Goal: Information Seeking & Learning: Learn about a topic

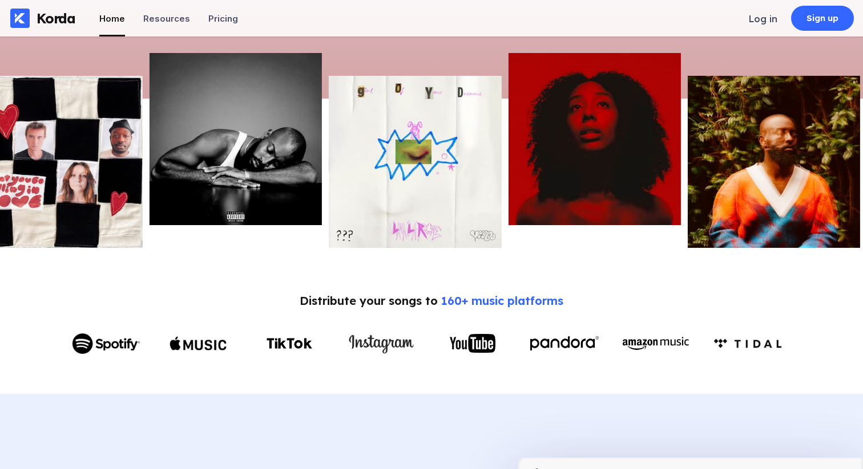
scroll to position [305, 0]
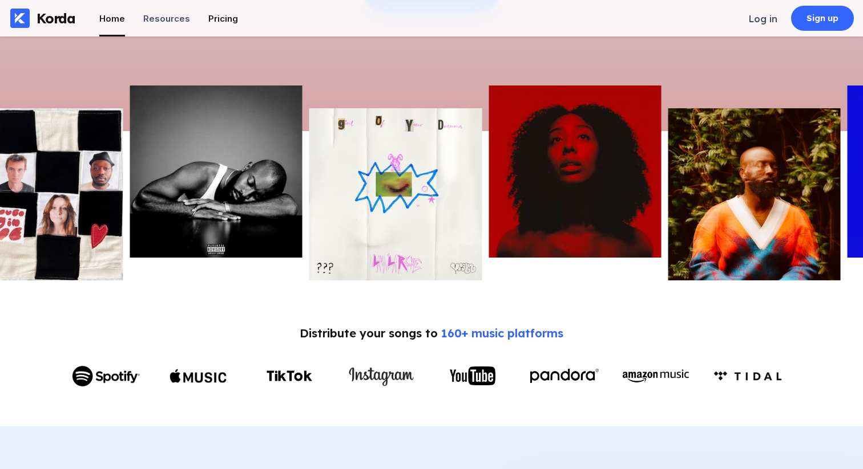
click at [224, 21] on div "Pricing" at bounding box center [223, 18] width 30 height 11
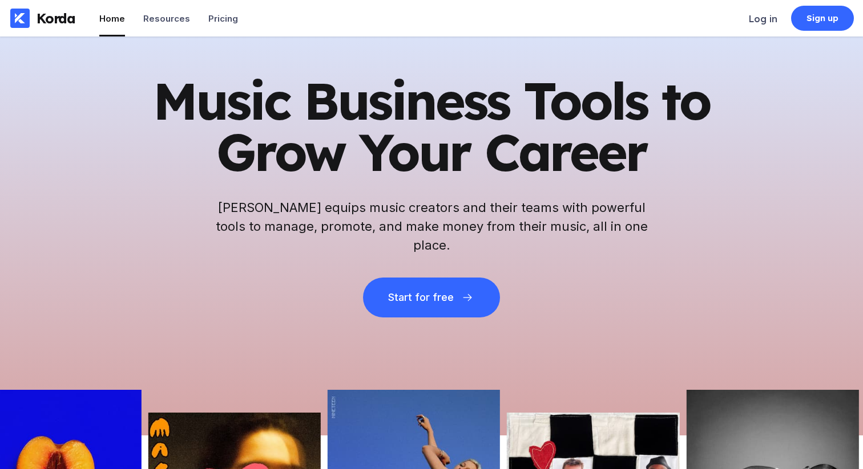
click at [296, 114] on h1 "Music Business Tools to Grow Your Career" at bounding box center [431, 126] width 559 height 103
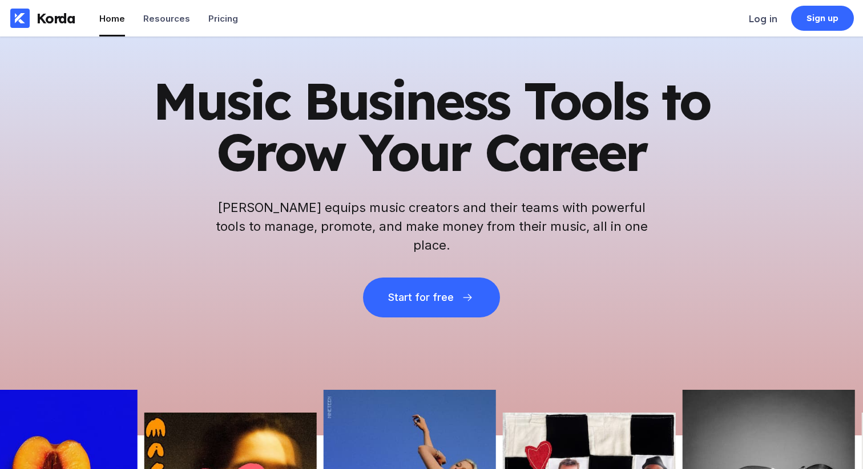
click at [296, 114] on h1 "Music Business Tools to Grow Your Career" at bounding box center [431, 126] width 559 height 103
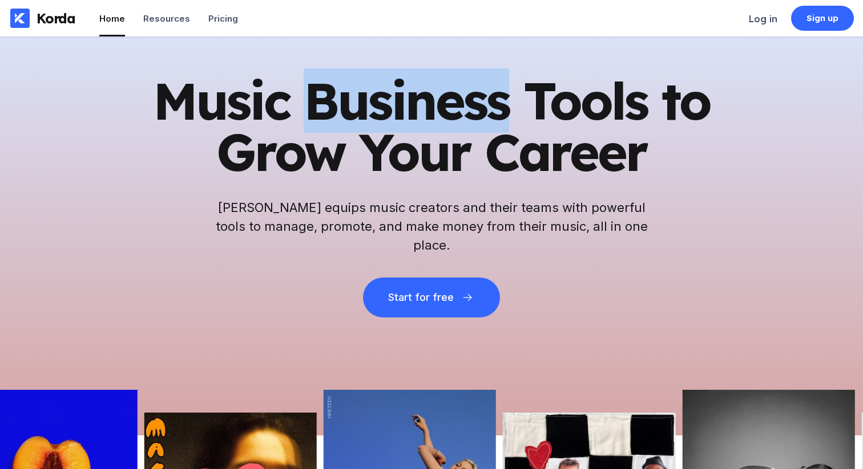
click at [296, 114] on h1 "Music Business Tools to Grow Your Career" at bounding box center [431, 126] width 559 height 103
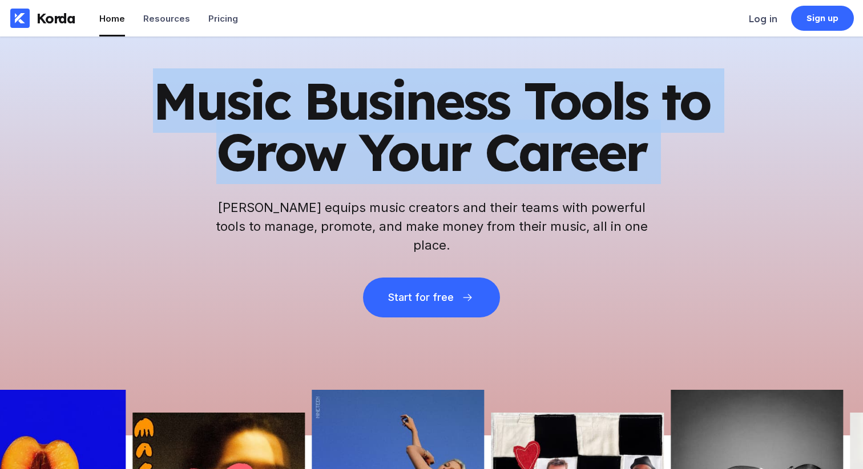
click at [333, 139] on h1 "Music Business Tools to Grow Your Career" at bounding box center [431, 126] width 559 height 103
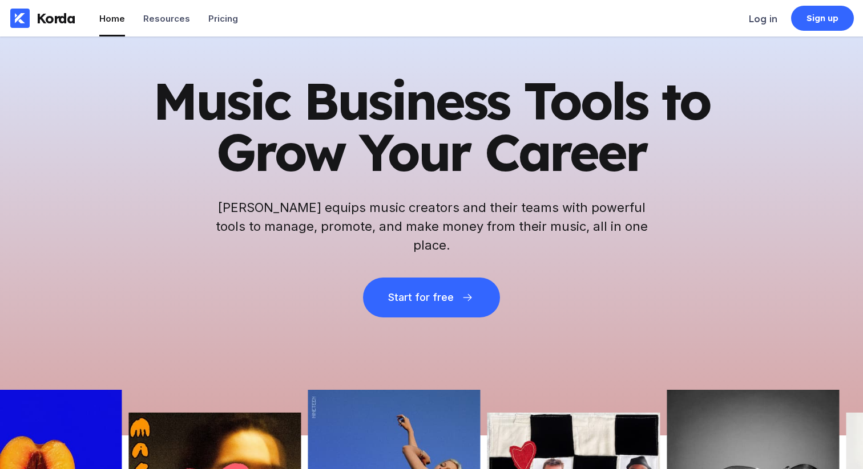
click at [333, 139] on h1 "Music Business Tools to Grow Your Career" at bounding box center [431, 126] width 559 height 103
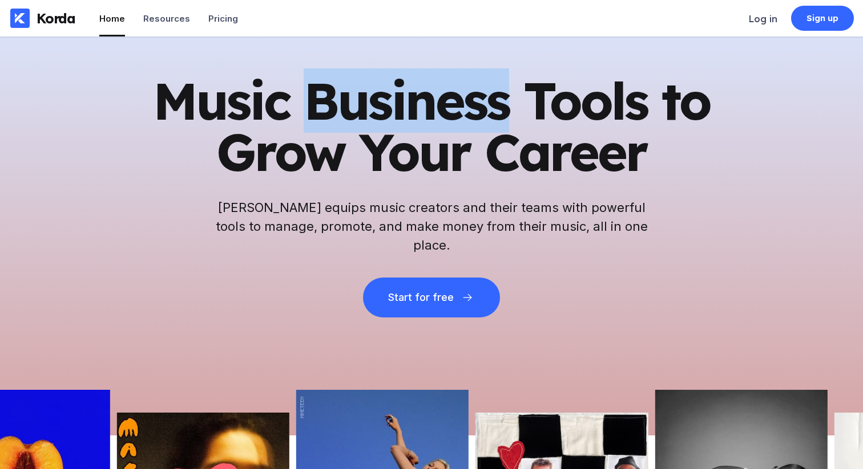
click at [298, 124] on h1 "Music Business Tools to Grow Your Career" at bounding box center [431, 126] width 559 height 103
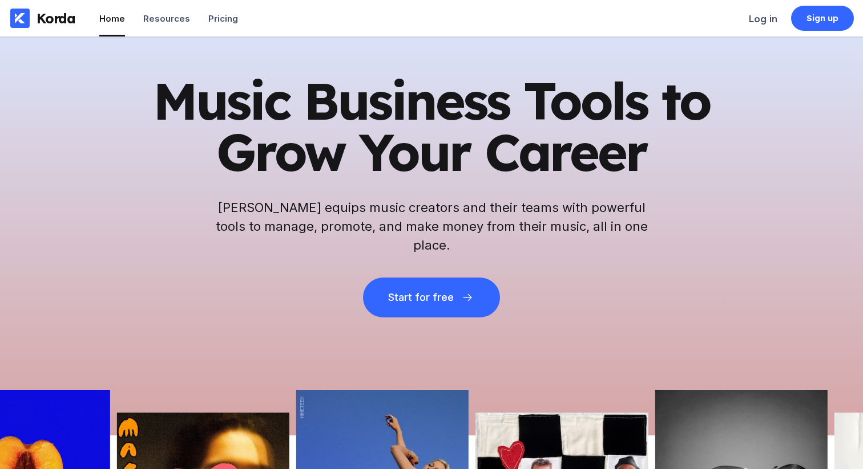
click at [298, 124] on h1 "Music Business Tools to Grow Your Career" at bounding box center [431, 126] width 559 height 103
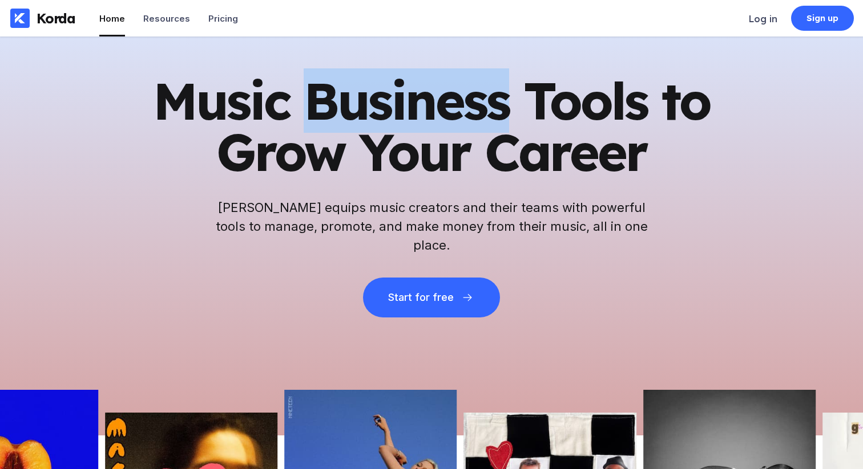
click at [402, 118] on h1 "Music Business Tools to Grow Your Career" at bounding box center [431, 126] width 559 height 103
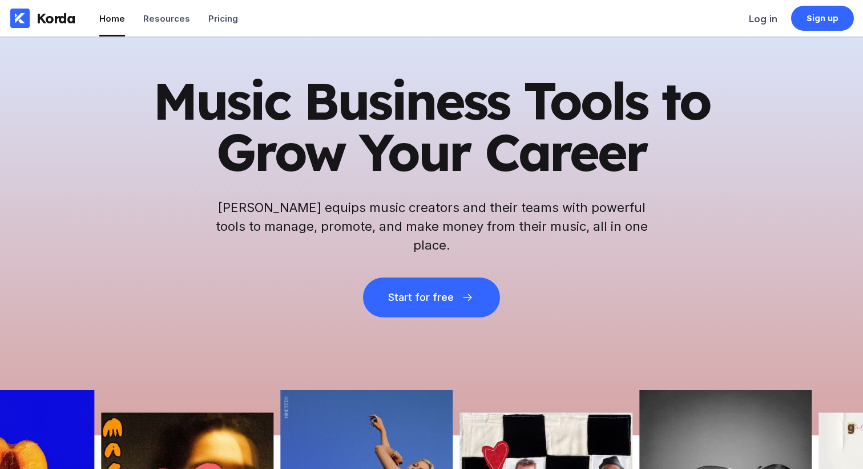
click at [402, 118] on h1 "Music Business Tools to Grow Your Career" at bounding box center [431, 126] width 559 height 103
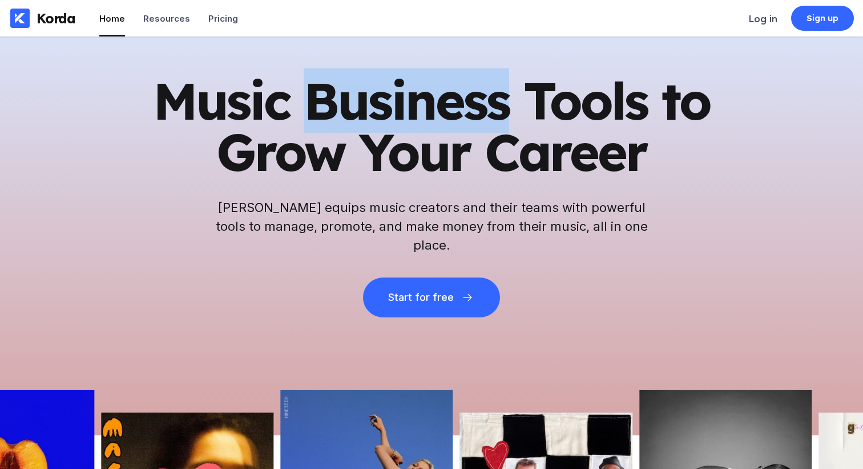
click at [402, 118] on h1 "Music Business Tools to Grow Your Career" at bounding box center [431, 126] width 559 height 103
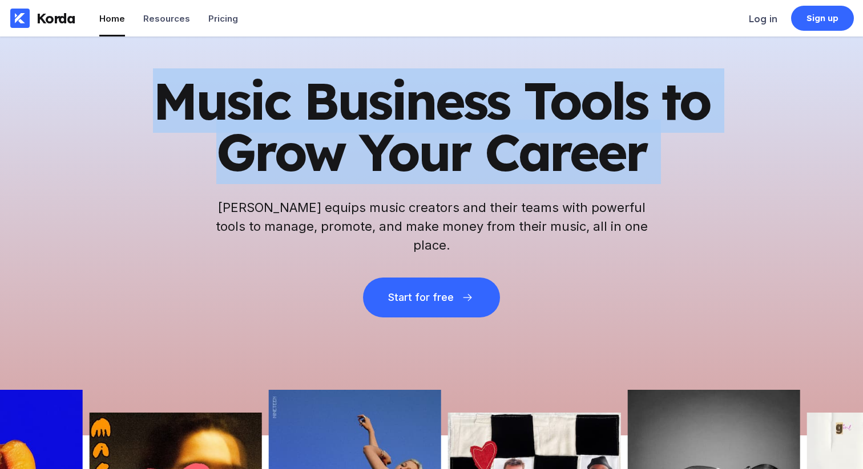
click at [412, 154] on h1 "Music Business Tools to Grow Your Career" at bounding box center [431, 126] width 559 height 103
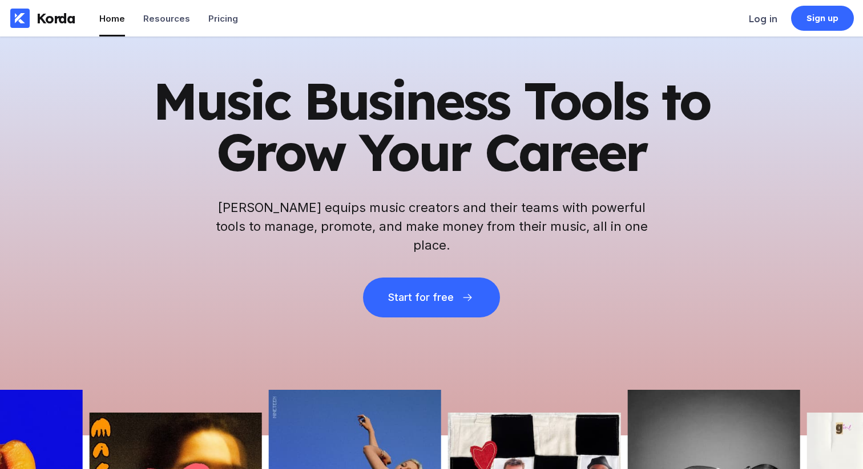
click at [412, 154] on h1 "Music Business Tools to Grow Your Career" at bounding box center [431, 126] width 559 height 103
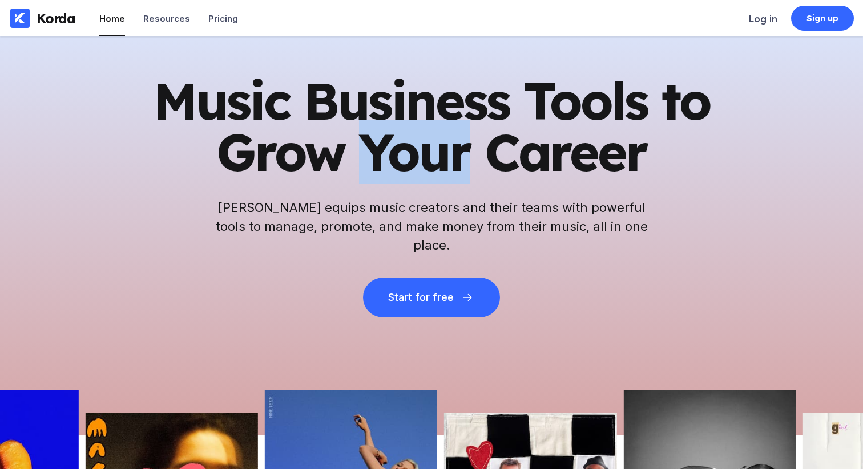
click at [412, 154] on h1 "Music Business Tools to Grow Your Career" at bounding box center [431, 126] width 559 height 103
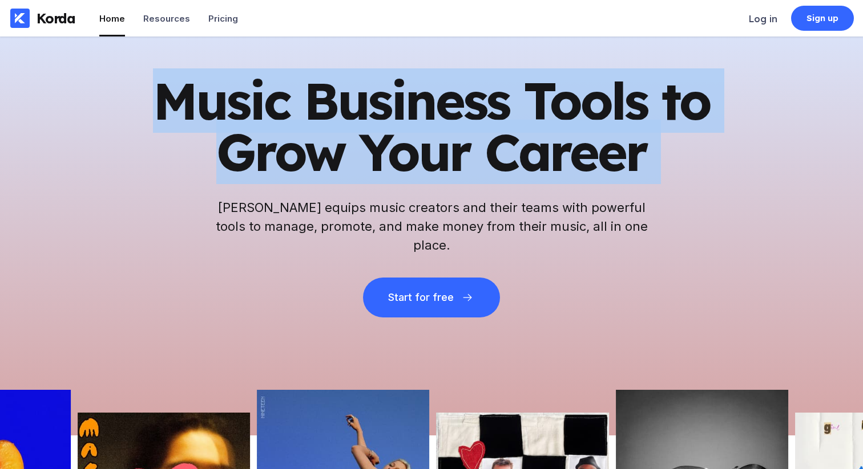
click at [337, 121] on h1 "Music Business Tools to Grow Your Career" at bounding box center [431, 126] width 559 height 103
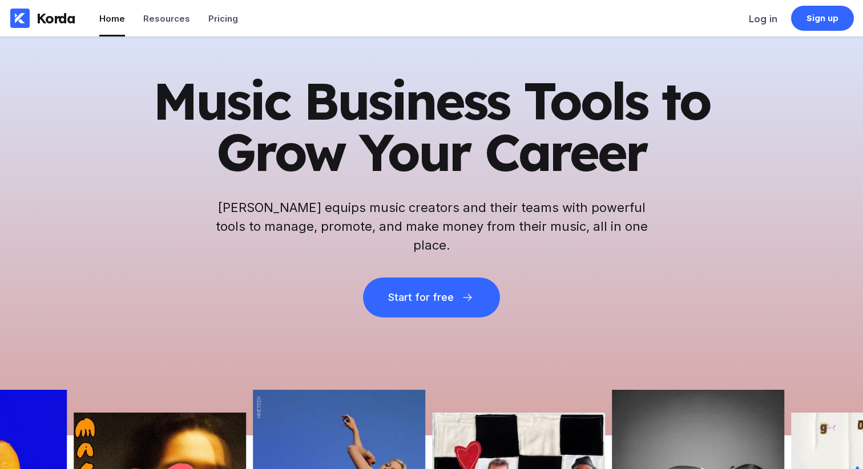
click at [337, 121] on h1 "Music Business Tools to Grow Your Career" at bounding box center [431, 126] width 559 height 103
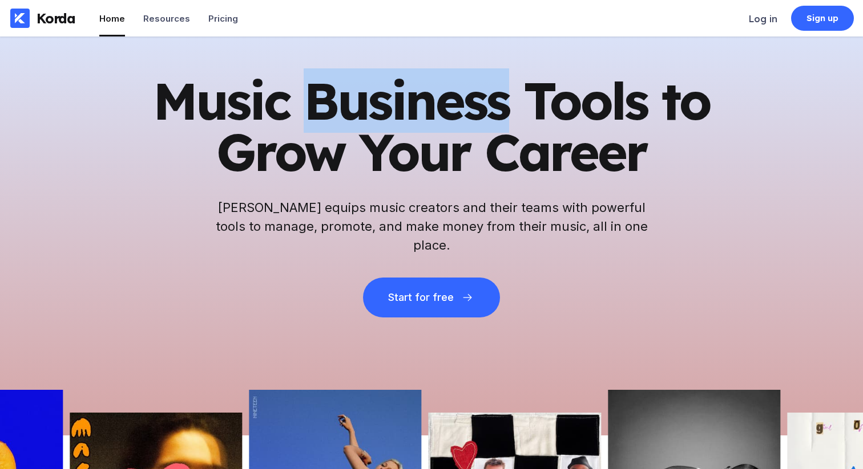
click at [337, 121] on h1 "Music Business Tools to Grow Your Career" at bounding box center [431, 126] width 559 height 103
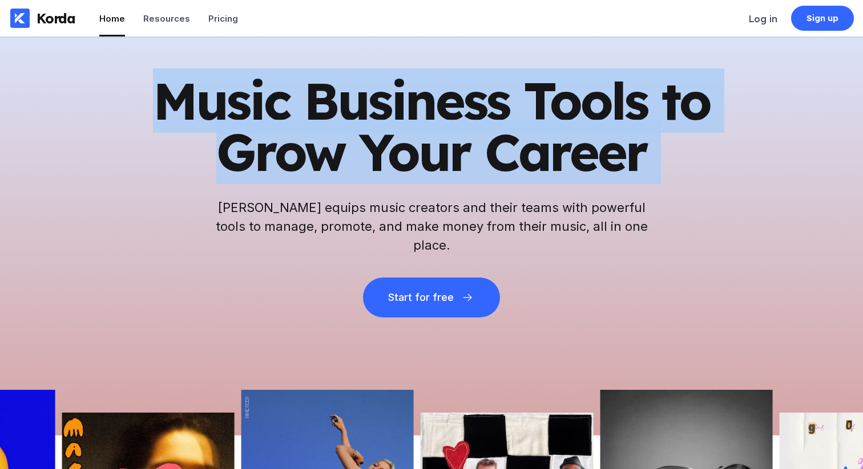
click at [363, 143] on h1 "Music Business Tools to Grow Your Career" at bounding box center [431, 126] width 559 height 103
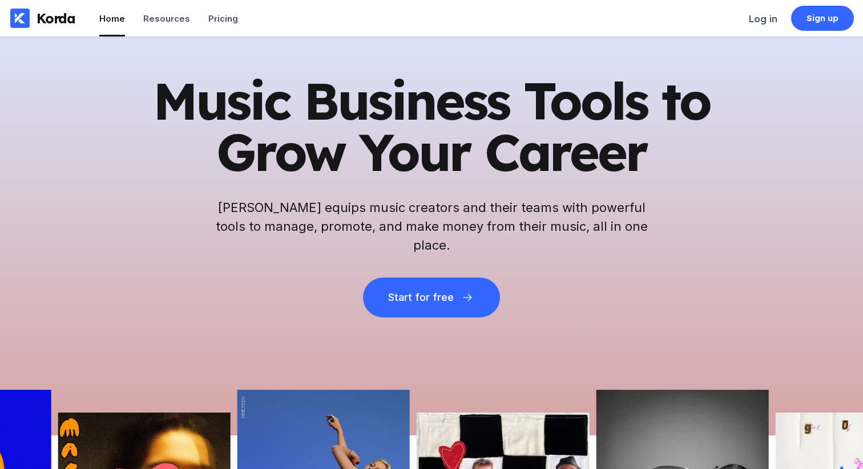
click at [363, 143] on h1 "Music Business Tools to Grow Your Career" at bounding box center [431, 126] width 559 height 103
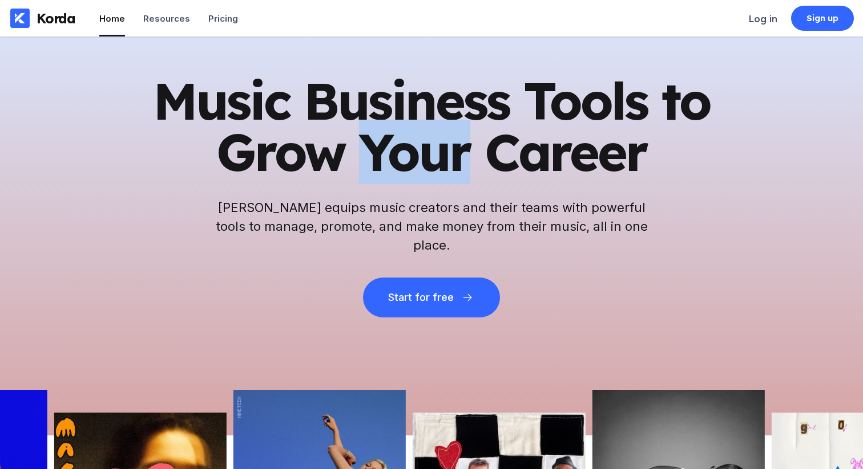
click at [363, 143] on h1 "Music Business Tools to Grow Your Career" at bounding box center [431, 126] width 559 height 103
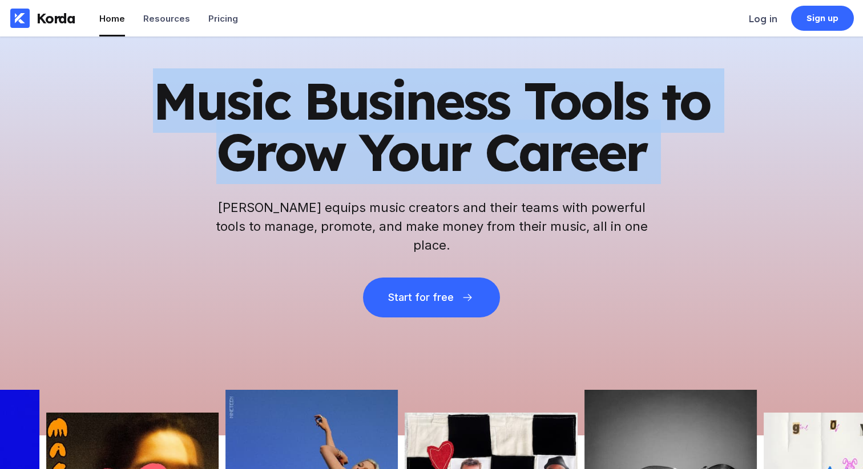
click at [297, 116] on h1 "Music Business Tools to Grow Your Career" at bounding box center [431, 126] width 559 height 103
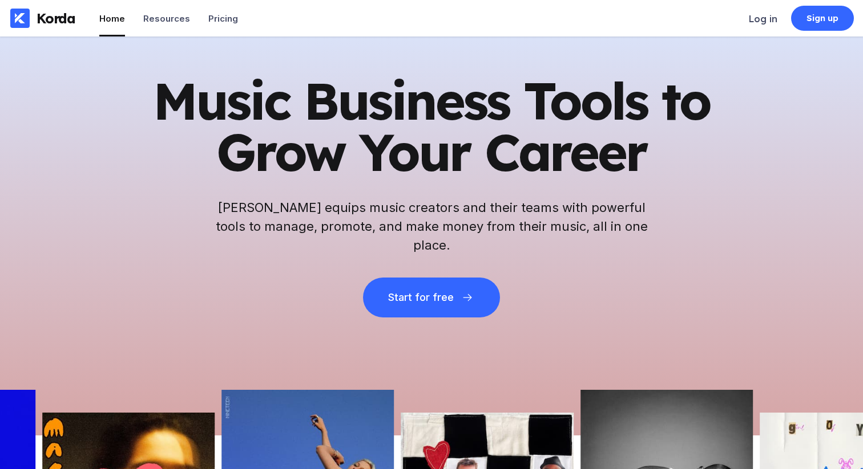
click at [297, 116] on h1 "Music Business Tools to Grow Your Career" at bounding box center [431, 126] width 559 height 103
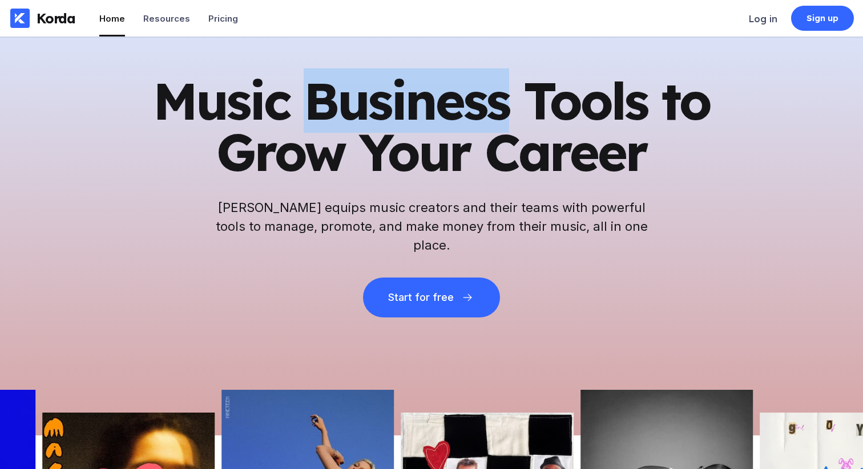
click at [297, 116] on h1 "Music Business Tools to Grow Your Career" at bounding box center [431, 126] width 559 height 103
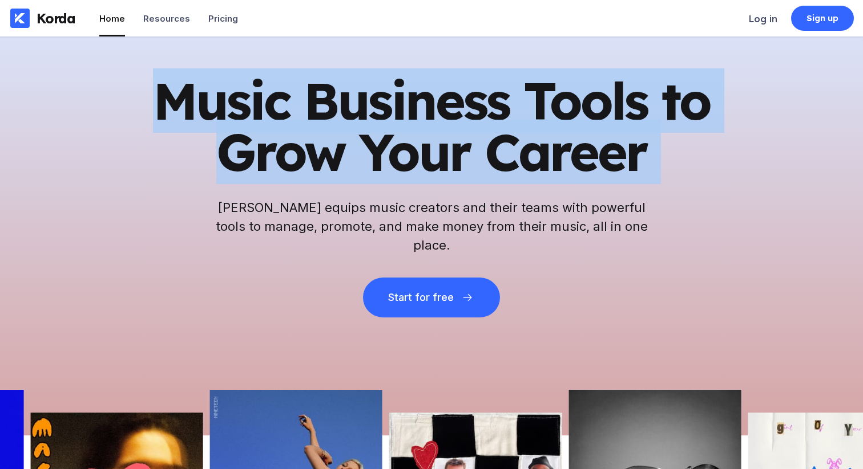
click at [318, 159] on h1 "Music Business Tools to Grow Your Career" at bounding box center [431, 126] width 559 height 103
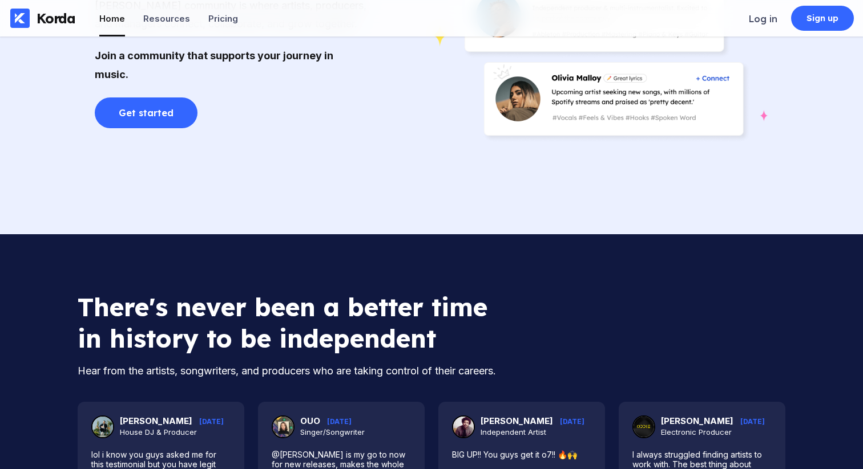
scroll to position [2539, 0]
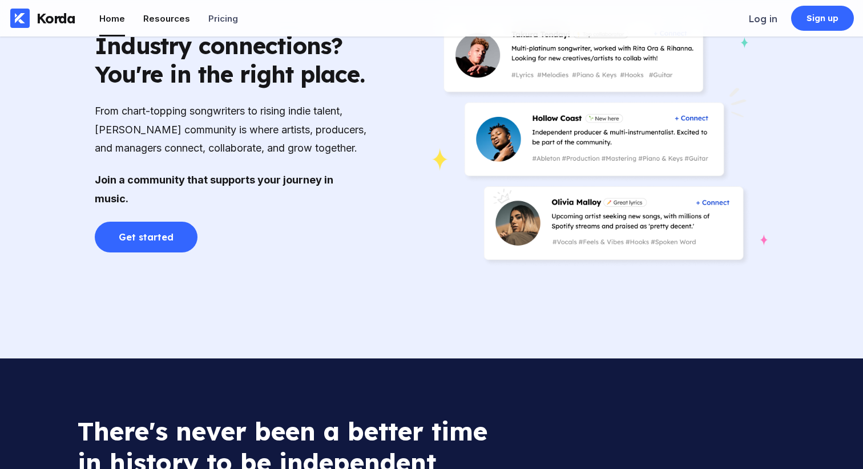
click at [161, 16] on div "Resources" at bounding box center [166, 18] width 47 height 11
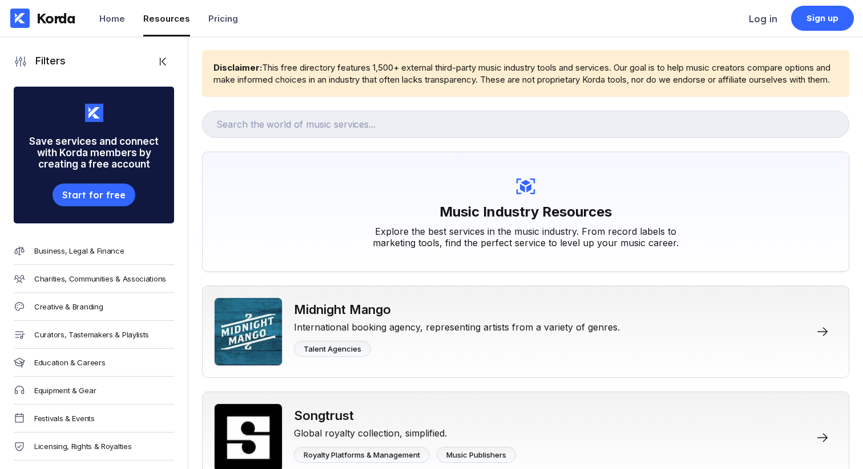
click at [286, 80] on div "Disclaimer: This free directory features 1,500+ external third-party music indu…" at bounding box center [525, 74] width 624 height 24
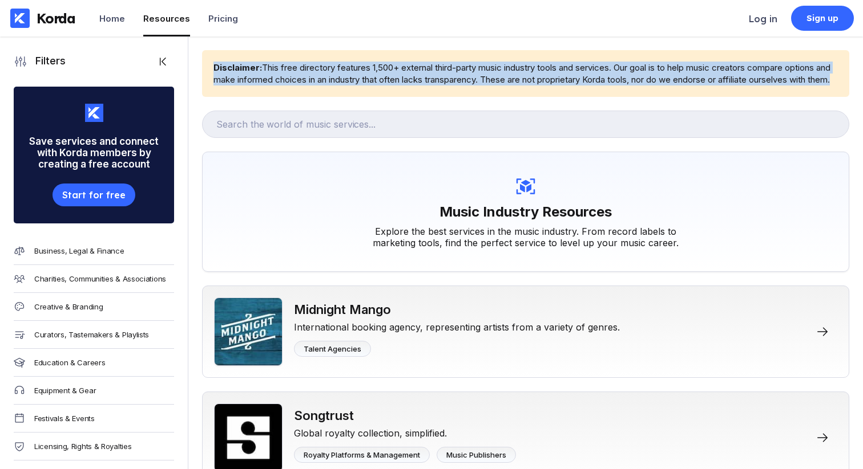
click at [245, 86] on div "Disclaimer: This free directory features 1,500+ external third-party music indu…" at bounding box center [525, 74] width 624 height 24
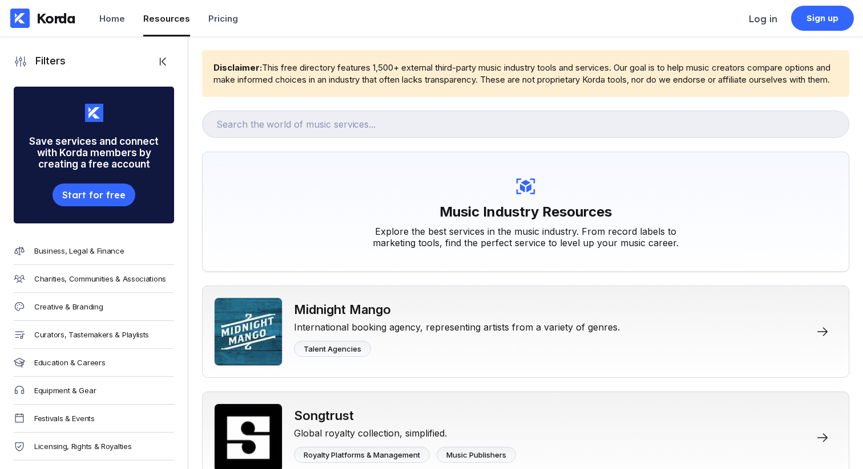
click at [245, 86] on div "Disclaimer: This free directory features 1,500+ external third-party music indu…" at bounding box center [525, 74] width 624 height 24
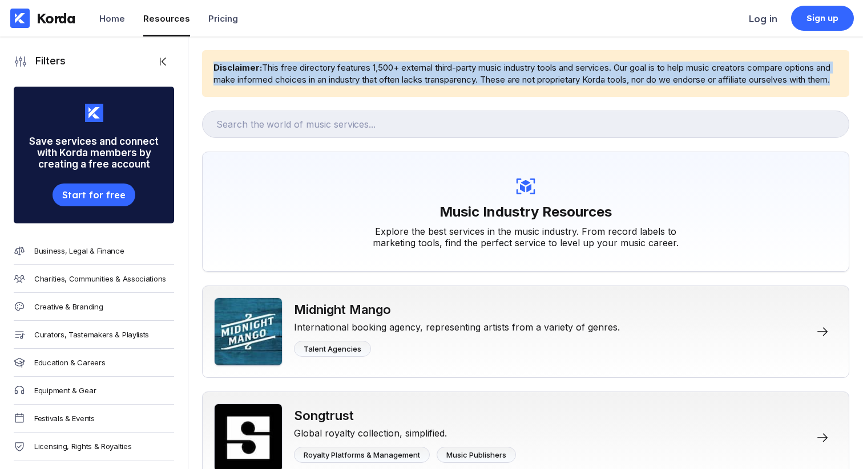
click at [245, 86] on div "Disclaimer: This free directory features 1,500+ external third-party music indu…" at bounding box center [525, 74] width 624 height 24
click at [284, 75] on div "Disclaimer: This free directory features 1,500+ external third-party music indu…" at bounding box center [525, 74] width 624 height 24
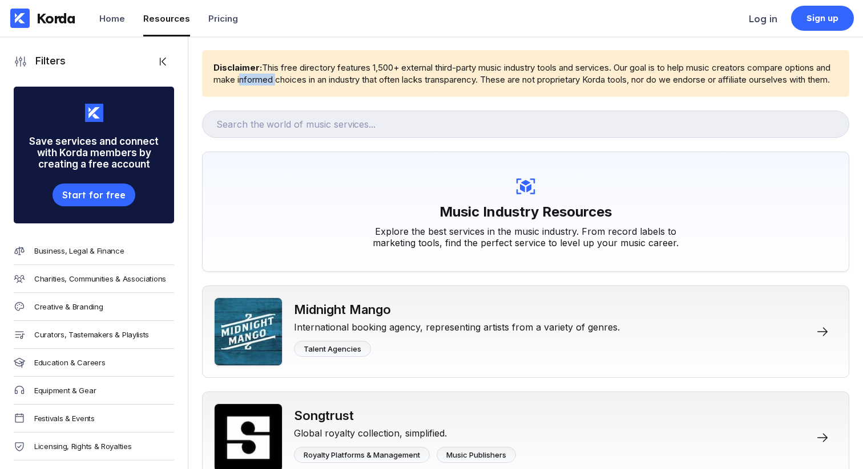
click at [284, 75] on div "Disclaimer: This free directory features 1,500+ external third-party music indu…" at bounding box center [525, 74] width 624 height 24
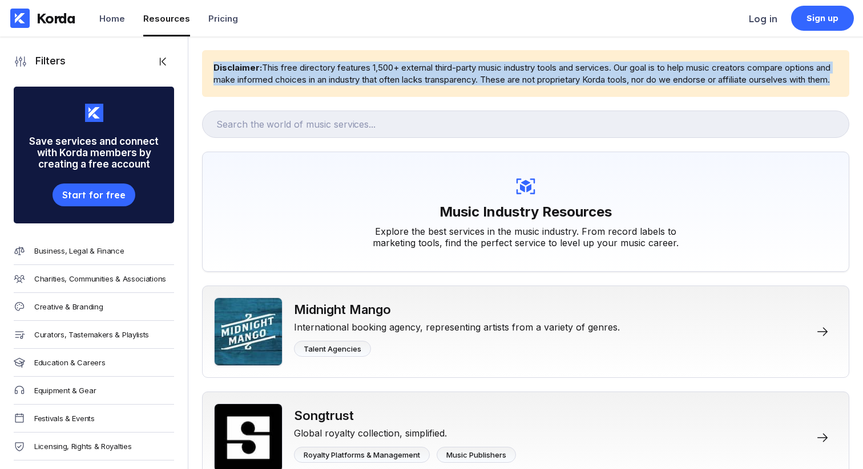
click at [323, 72] on div "Disclaimer: This free directory features 1,500+ external third-party music indu…" at bounding box center [525, 74] width 624 height 24
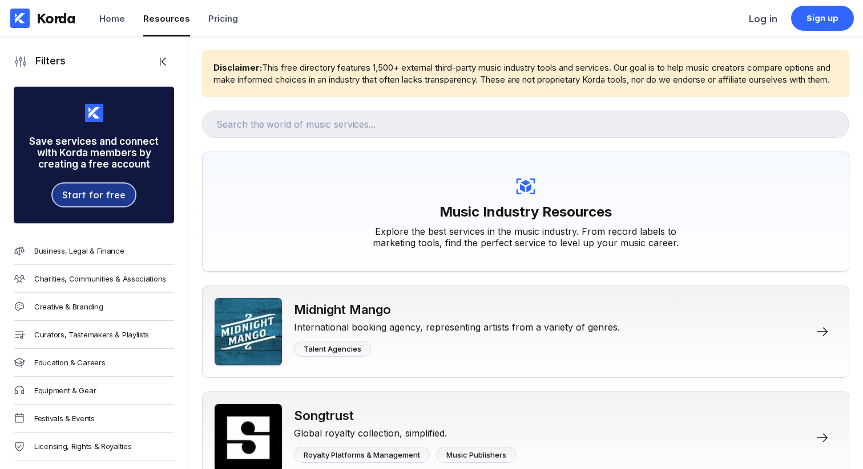
click at [104, 198] on div "Start for free" at bounding box center [93, 194] width 63 height 11
click at [108, 190] on div "Start for free" at bounding box center [93, 194] width 63 height 11
click at [92, 188] on button "Start for free" at bounding box center [93, 195] width 82 height 23
click at [116, 196] on div "Start for free" at bounding box center [93, 194] width 63 height 11
click at [227, 15] on div "Pricing" at bounding box center [223, 18] width 30 height 11
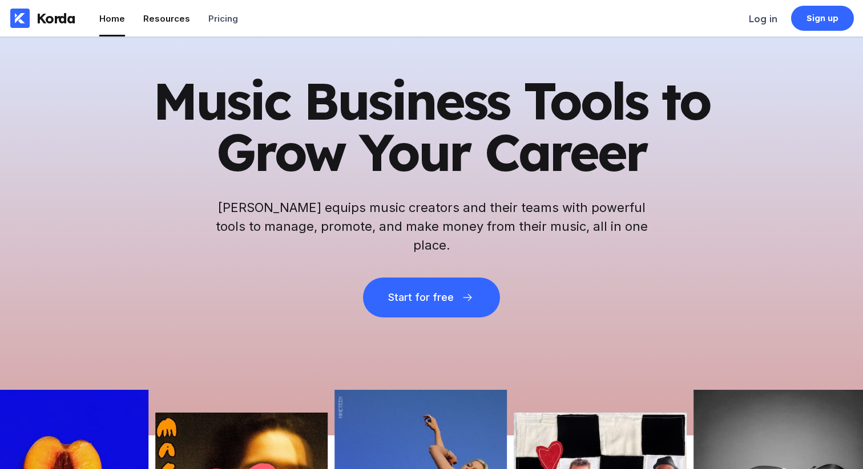
click at [171, 32] on li "Resources" at bounding box center [166, 18] width 47 height 37
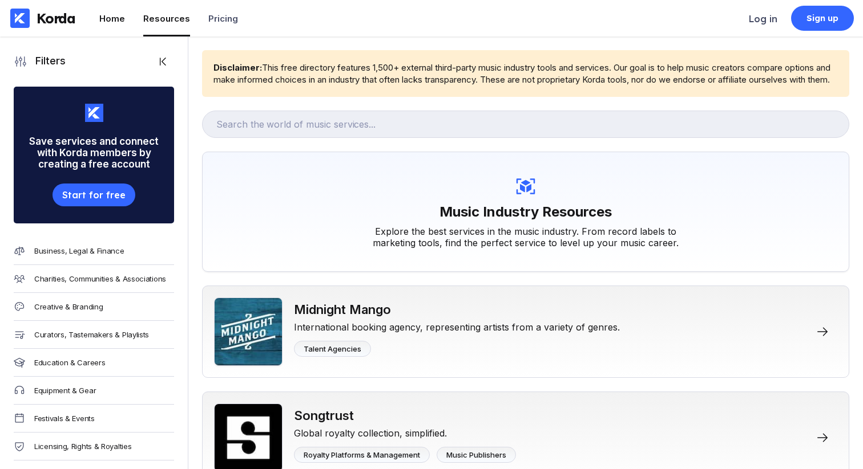
click at [110, 25] on li "Home" at bounding box center [112, 18] width 26 height 37
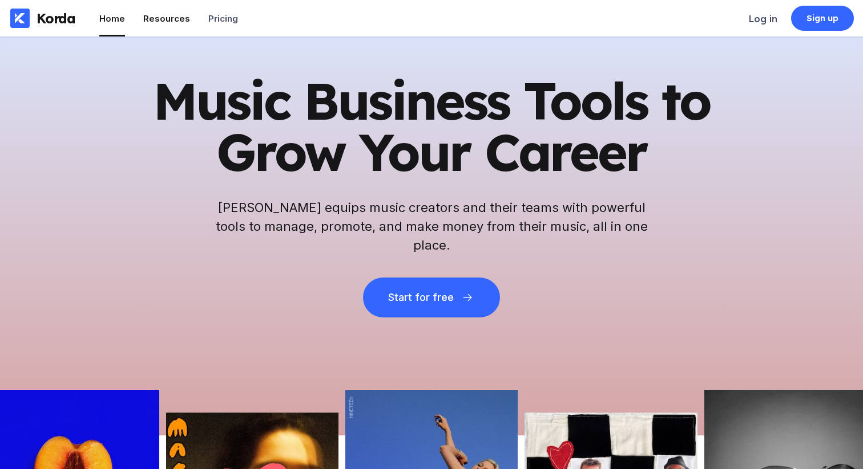
click at [150, 18] on div "Resources" at bounding box center [166, 18] width 47 height 11
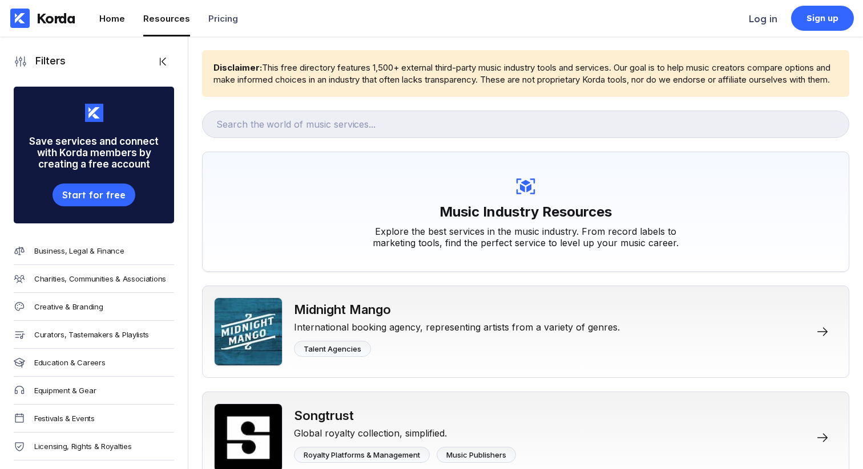
click at [116, 21] on div "Home" at bounding box center [112, 18] width 26 height 11
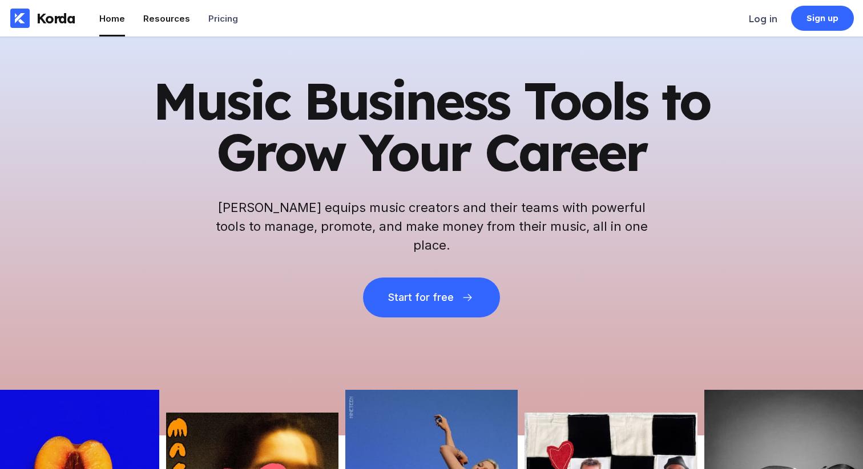
click at [159, 15] on div "Resources" at bounding box center [166, 18] width 47 height 11
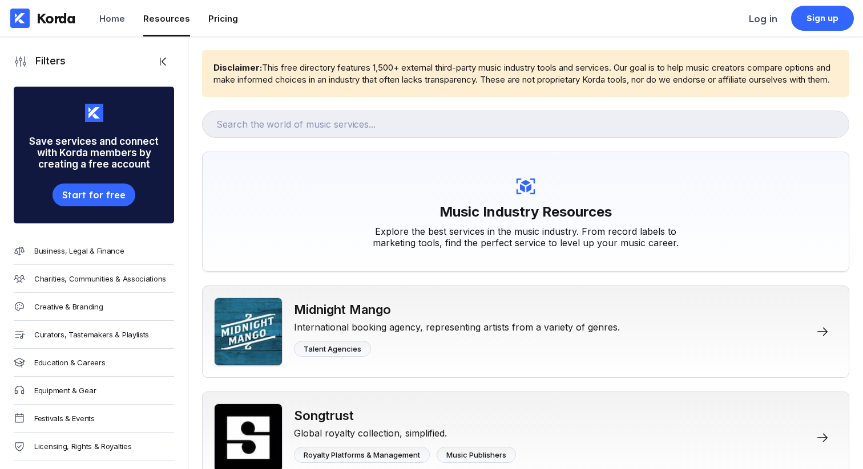
click at [221, 11] on li "Pricing" at bounding box center [223, 18] width 30 height 37
